Goal: Check status

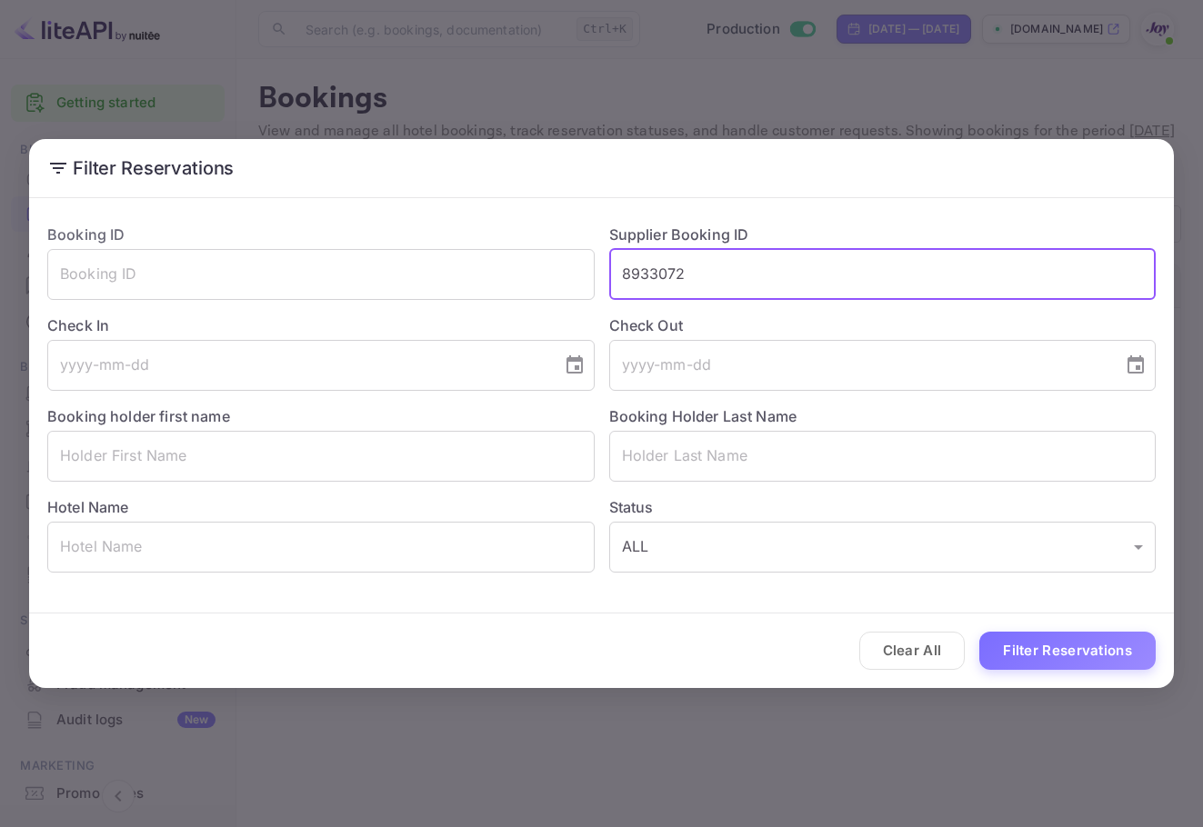
click at [547, 245] on div "Booking ID ​ Supplier Booking ID 8933072 ​ Check In ​ Check Out ​ Booking holde…" at bounding box center [594, 391] width 1123 height 364
type input "9369257"
click at [1078, 632] on button "Filter Reservations" at bounding box center [1067, 651] width 176 height 39
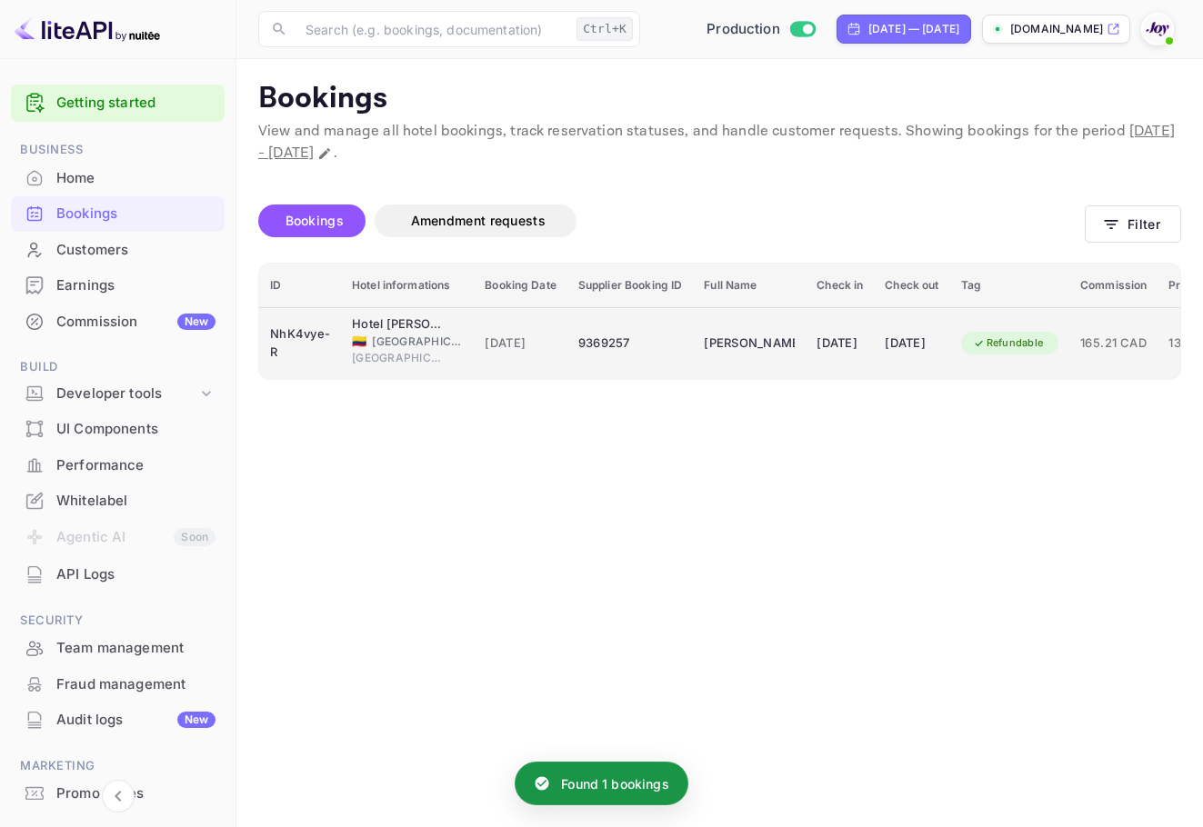
click at [781, 365] on td "[PERSON_NAME]" at bounding box center [749, 343] width 113 height 72
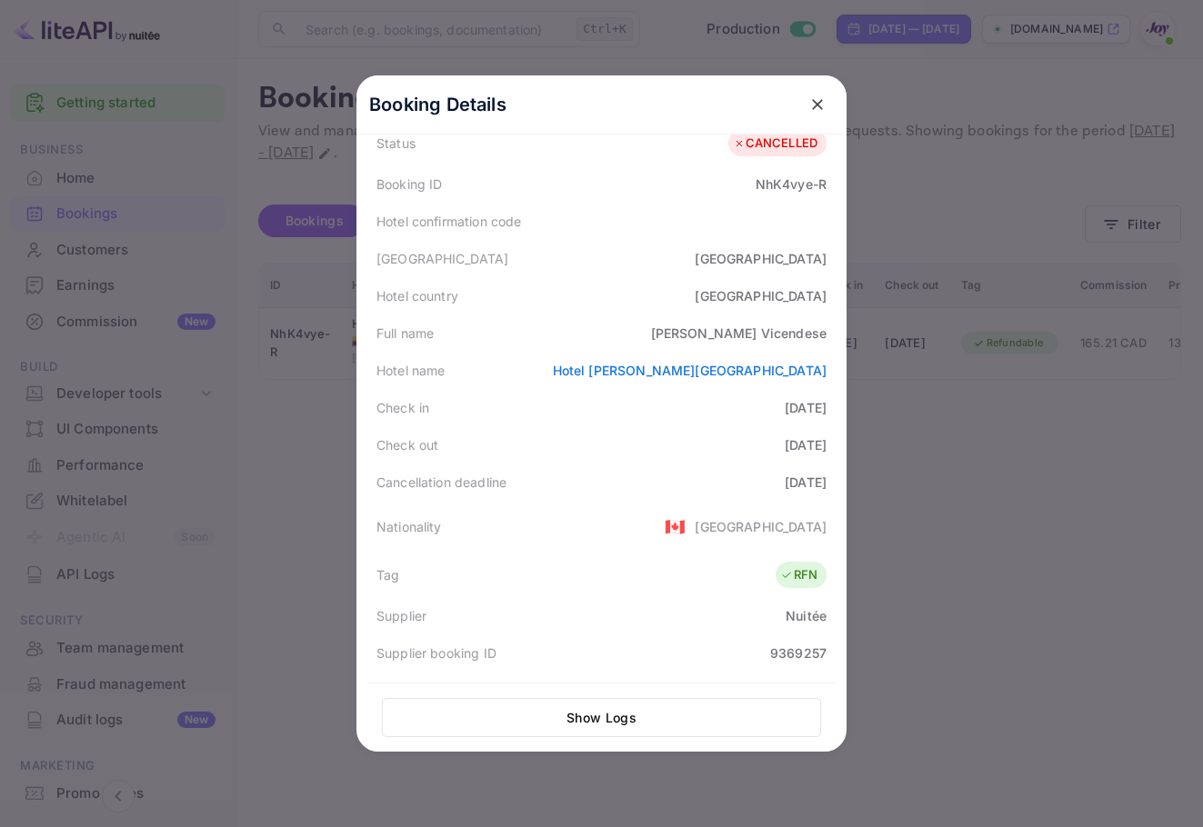
scroll to position [364, 0]
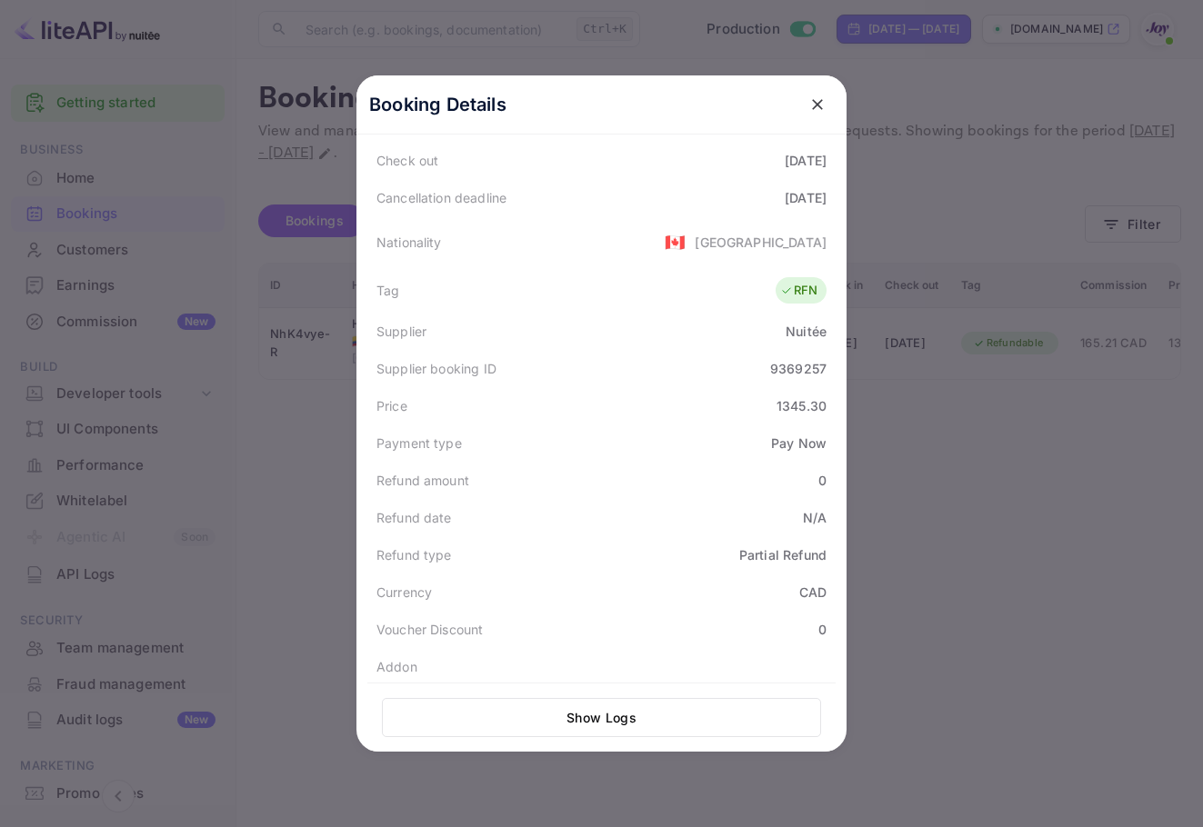
click at [812, 100] on icon "close" at bounding box center [817, 104] width 18 height 18
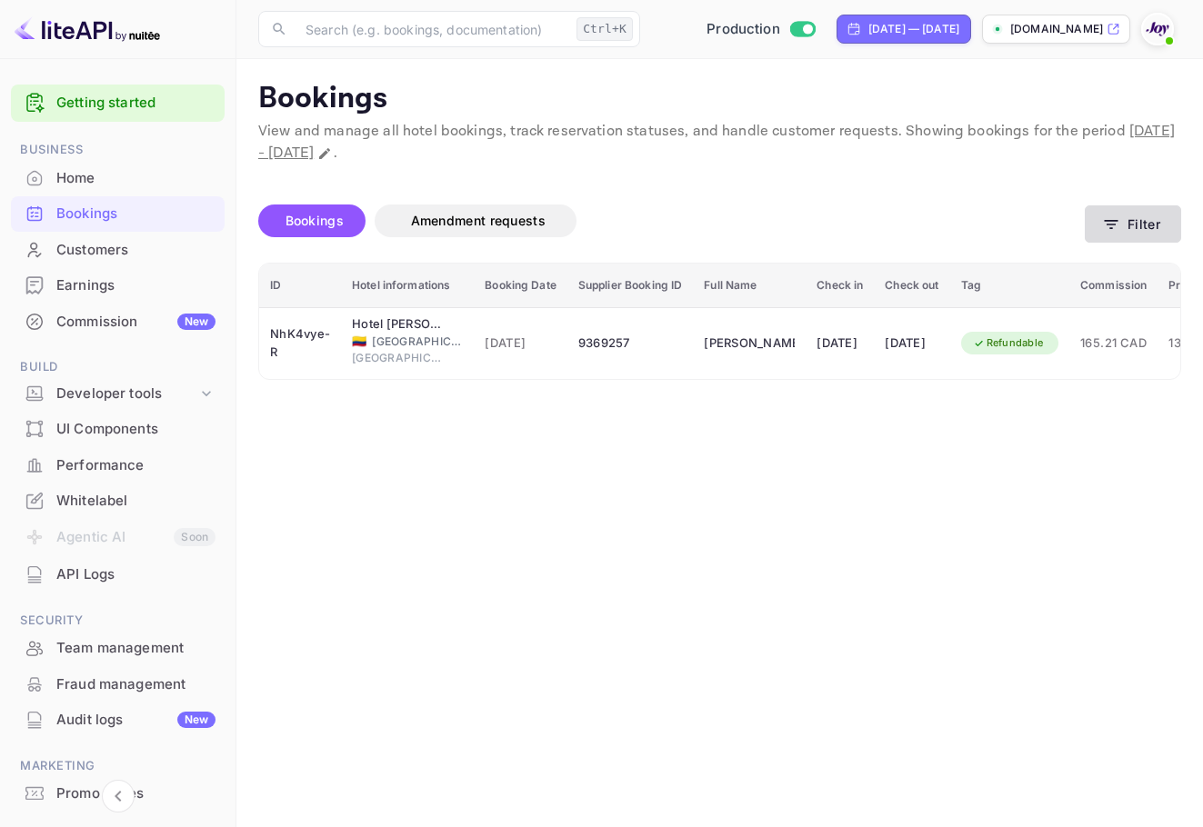
click at [1152, 218] on button "Filter" at bounding box center [1133, 223] width 96 height 37
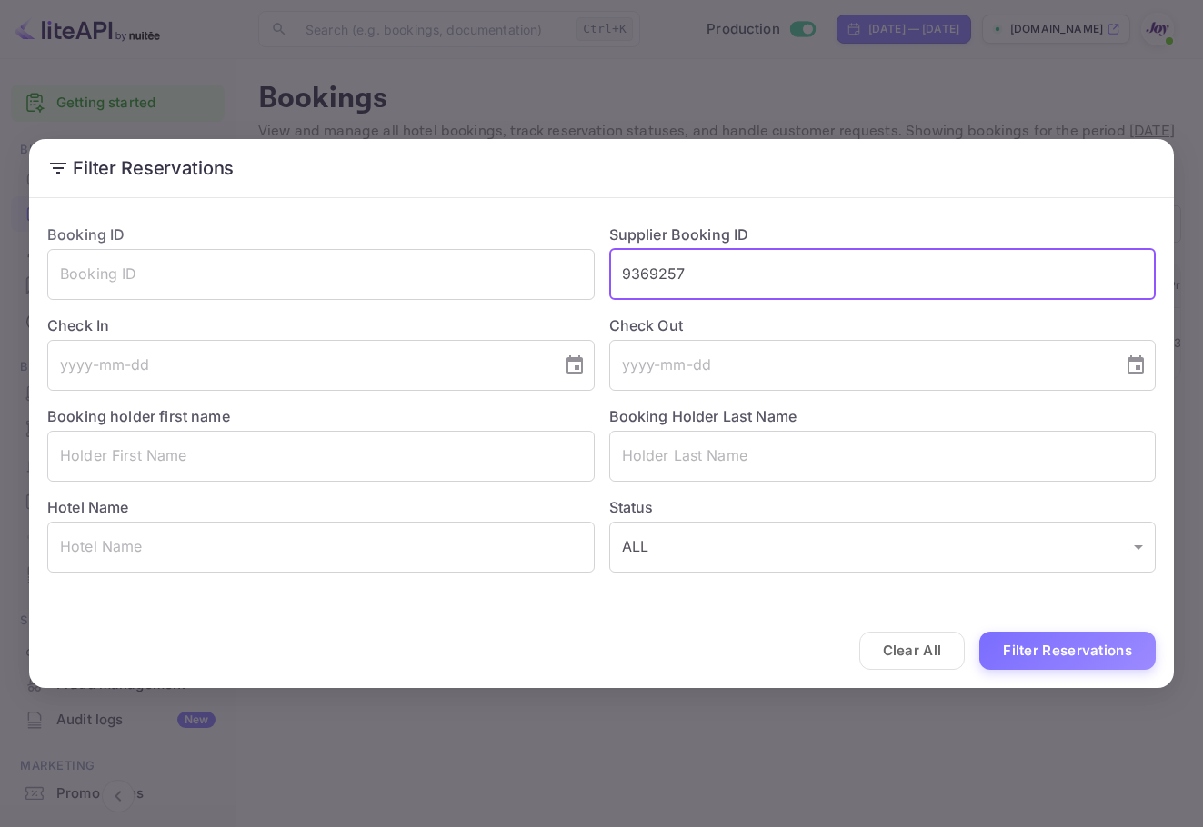
drag, startPoint x: 600, startPoint y: 252, endPoint x: 859, endPoint y: 509, distance: 365.2
click at [489, 258] on div "Booking ID ​ Supplier Booking ID 9369257 ​ Check In ​ Check Out ​ Booking holde…" at bounding box center [594, 391] width 1123 height 364
paste input "8111270"
type input "8111270"
click at [1092, 650] on button "Filter Reservations" at bounding box center [1067, 651] width 176 height 39
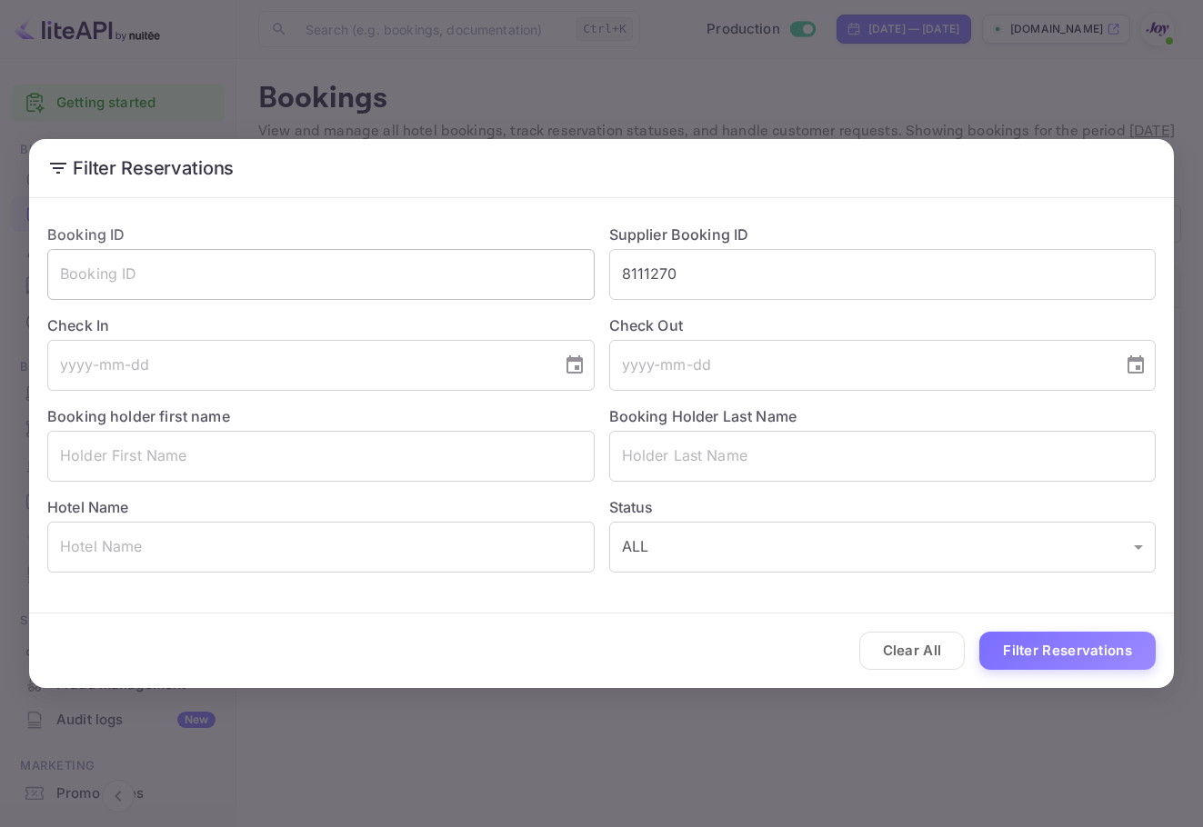
drag, startPoint x: 606, startPoint y: 275, endPoint x: 454, endPoint y: 272, distance: 152.8
click at [454, 272] on div "Booking ID ​ Supplier Booking ID 8111270 ​ Check In ​ Check Out ​ Booking holde…" at bounding box center [594, 391] width 1123 height 364
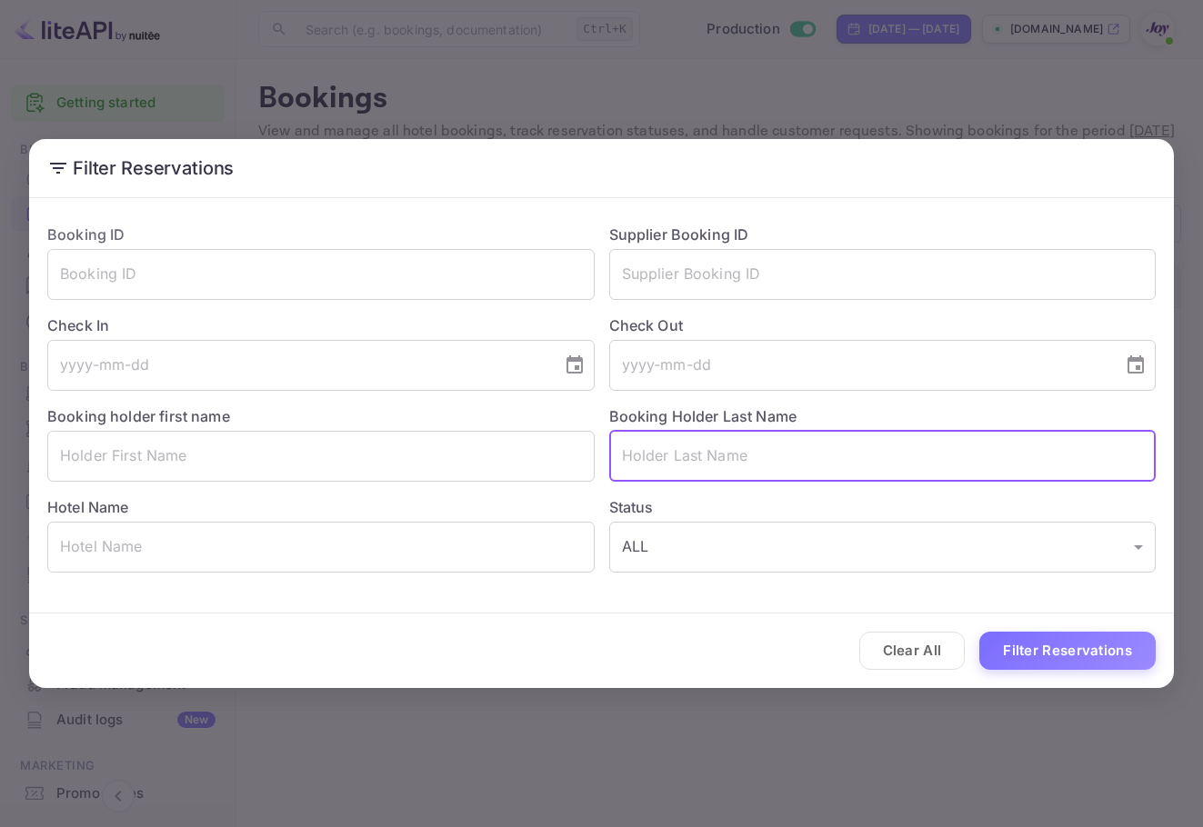
click at [633, 431] on input "text" at bounding box center [882, 456] width 547 height 51
click at [644, 452] on input "text" at bounding box center [882, 456] width 547 height 51
paste input "[PERSON_NAME]"
type input "[PERSON_NAME]"
click at [1081, 646] on button "Filter Reservations" at bounding box center [1067, 651] width 176 height 39
